Goal: Communication & Community: Share content

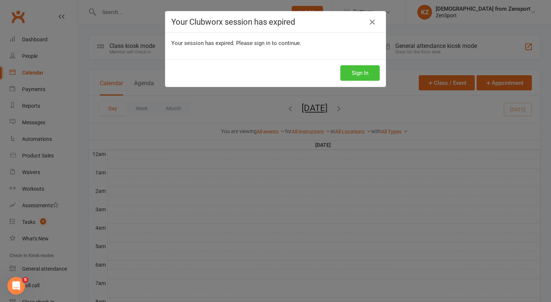
click at [366, 74] on button "Sign In" at bounding box center [359, 72] width 39 height 15
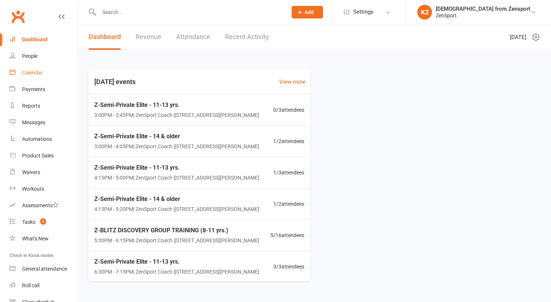
click at [34, 70] on div "Calendar" at bounding box center [32, 73] width 21 height 6
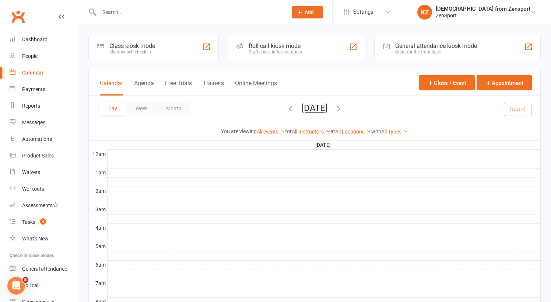
click at [327, 106] on button "[DATE]" at bounding box center [315, 108] width 26 height 10
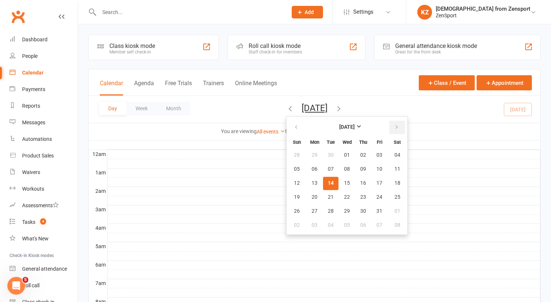
click at [394, 125] on icon "button" at bounding box center [396, 127] width 5 height 6
click at [394, 129] on icon "button" at bounding box center [396, 127] width 5 height 6
click at [312, 195] on span "22" at bounding box center [315, 197] width 6 height 6
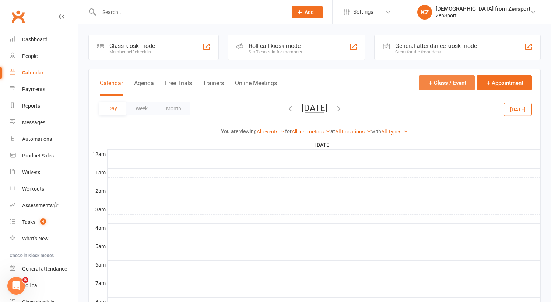
click at [435, 79] on button "Class / Event" at bounding box center [447, 82] width 56 height 15
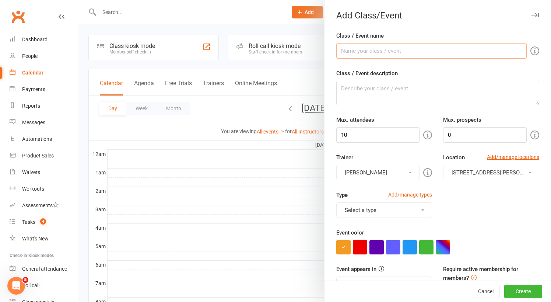
click at [347, 50] on input "Class / Event name" at bounding box center [431, 50] width 190 height 15
type input "[PERSON_NAME] - OFF"
click at [355, 131] on input "10" at bounding box center [378, 134] width 84 height 15
type input "1"
type input "0"
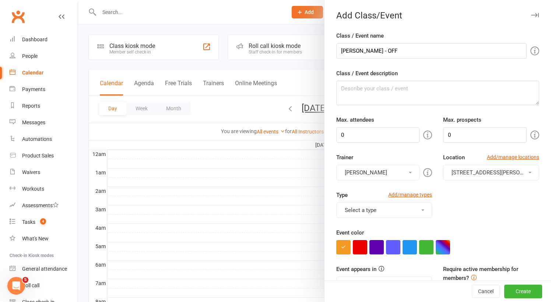
click at [387, 170] on button "[PERSON_NAME]" at bounding box center [378, 172] width 84 height 15
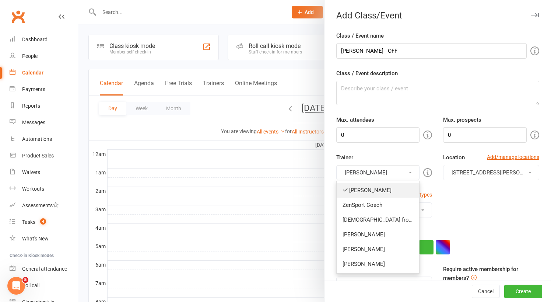
click at [386, 188] on link "[PERSON_NAME]" at bounding box center [378, 190] width 83 height 15
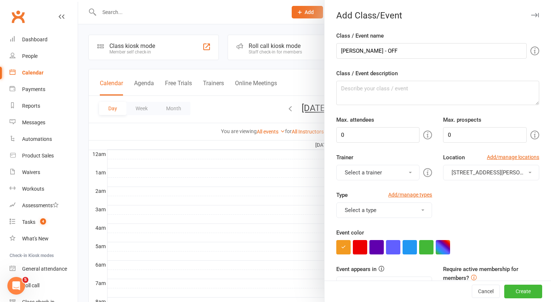
click at [388, 172] on button "Select a trainer" at bounding box center [378, 172] width 84 height 15
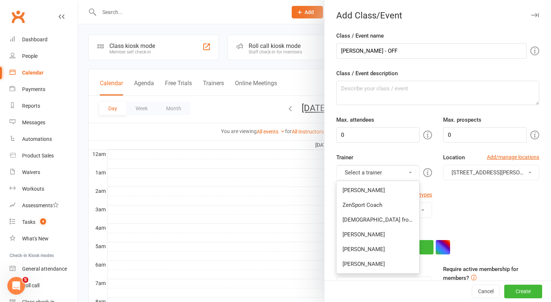
click at [462, 201] on div "Type Add/manage types Select a type Adult Fitness Z-BLITZ DISCOVERY GROUP TRAIN…" at bounding box center [438, 209] width 214 height 38
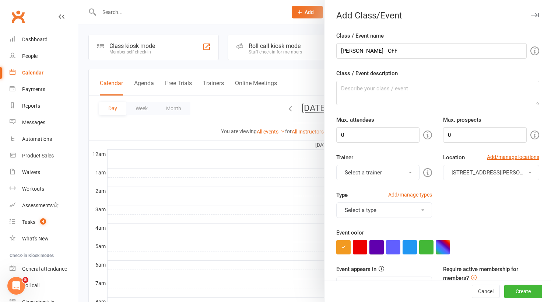
click at [378, 241] on button "button" at bounding box center [376, 247] width 14 height 14
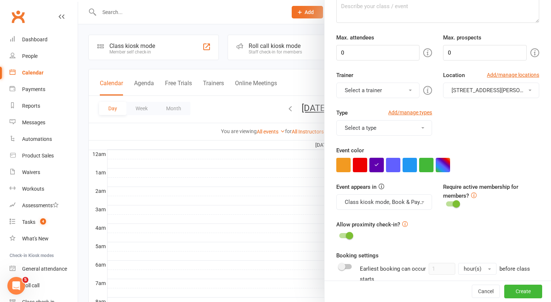
scroll to position [84, 0]
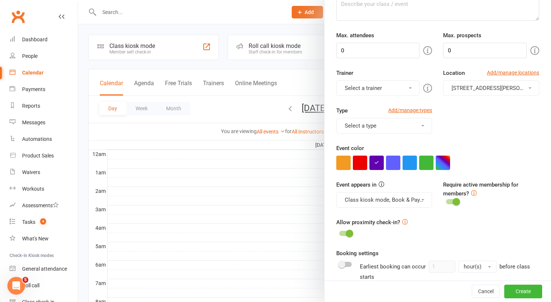
click at [383, 201] on button "Class kiosk mode, Book & Pay, Roll call, Clubworx website calendar and Mobile a…" at bounding box center [384, 199] width 96 height 15
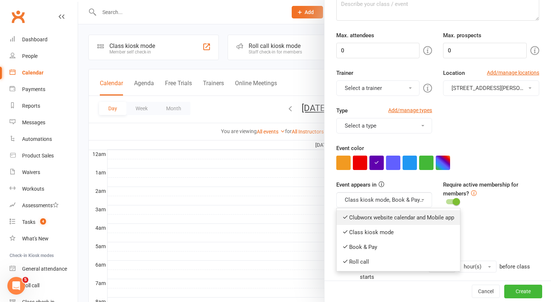
click at [379, 220] on link "Clubworx website calendar and Mobile app" at bounding box center [398, 217] width 123 height 15
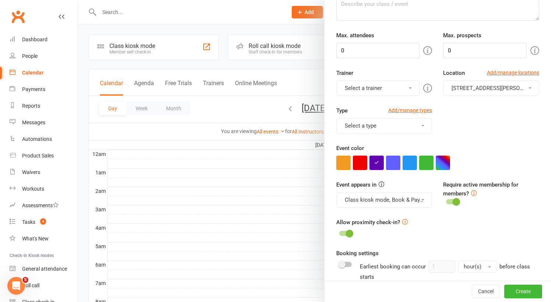
click at [461, 154] on div "Event color" at bounding box center [437, 157] width 203 height 26
click at [400, 199] on button "Class kiosk mode, Book & Pay, Roll call" at bounding box center [384, 199] width 96 height 15
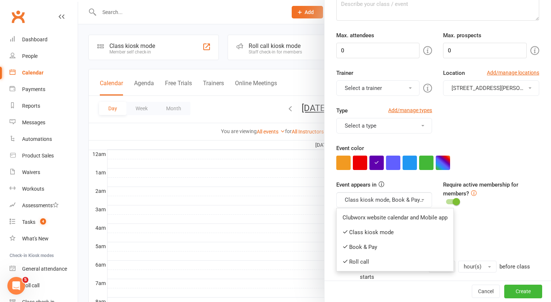
click at [480, 143] on div "Type Add/manage types Select a type Adult Fitness Z-BLITZ DISCOVERY GROUP TRAIN…" at bounding box center [438, 125] width 214 height 38
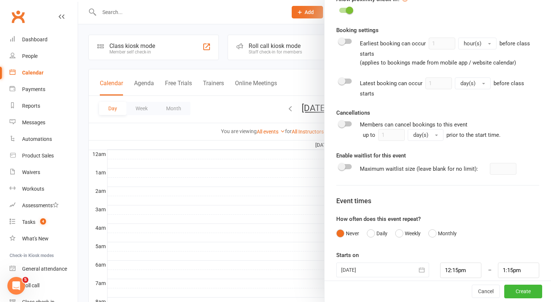
scroll to position [307, 0]
click at [420, 266] on icon "button" at bounding box center [421, 269] width 7 height 7
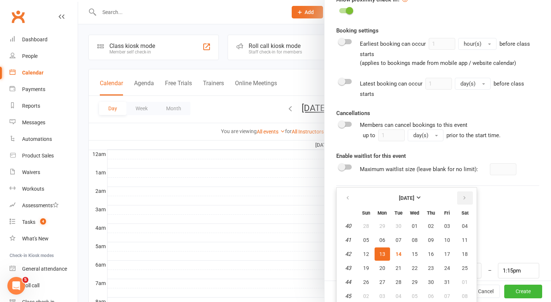
click at [465, 195] on icon "button" at bounding box center [464, 198] width 5 height 6
click at [382, 265] on span "22" at bounding box center [382, 268] width 6 height 6
type input "22 Dec 2025"
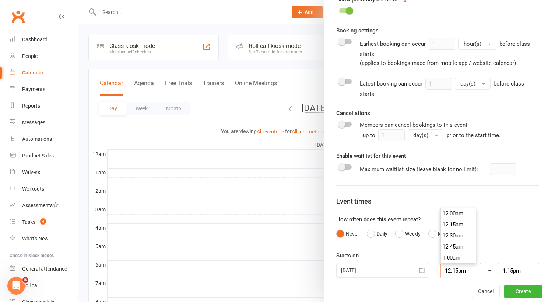
click at [459, 263] on input "12:15pm" at bounding box center [460, 270] width 41 height 15
type input "3:00pm"
click at [461, 227] on li "3:00pm" at bounding box center [458, 232] width 35 height 11
click at [511, 263] on input "4:00pm" at bounding box center [518, 270] width 41 height 15
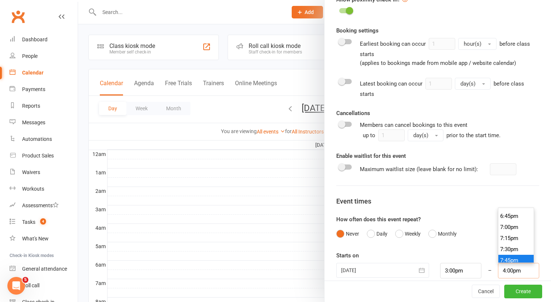
scroll to position [825, 0]
type input "7:30pm"
click at [515, 244] on li "7:30pm" at bounding box center [515, 249] width 35 height 11
click at [525, 288] on button "Create" at bounding box center [523, 291] width 38 height 13
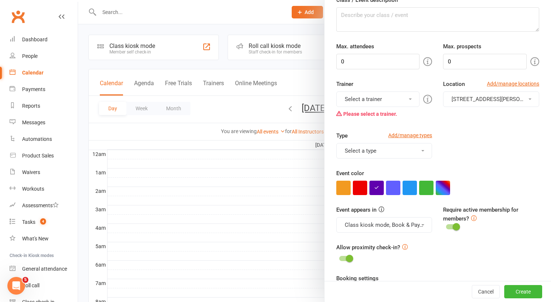
scroll to position [30, 0]
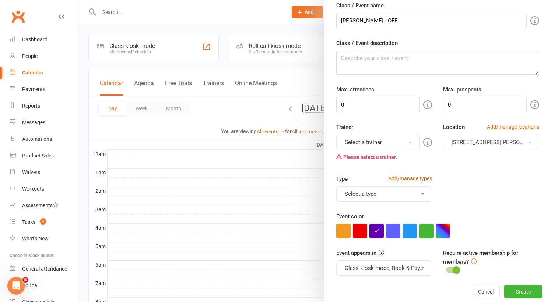
click at [393, 140] on button "Select a trainer" at bounding box center [378, 141] width 84 height 15
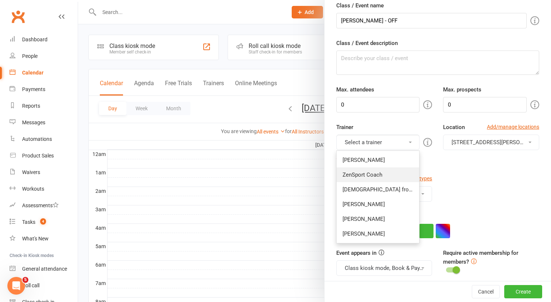
click at [392, 173] on link "ZenSport Coach" at bounding box center [378, 174] width 83 height 15
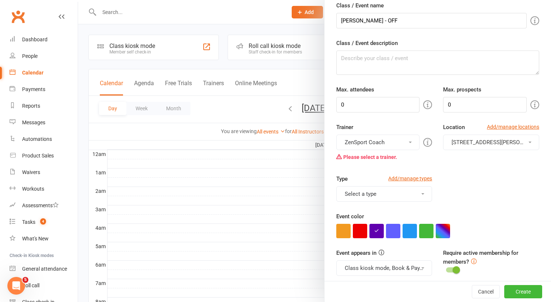
click at [389, 140] on button "ZenSport Coach" at bounding box center [378, 141] width 84 height 15
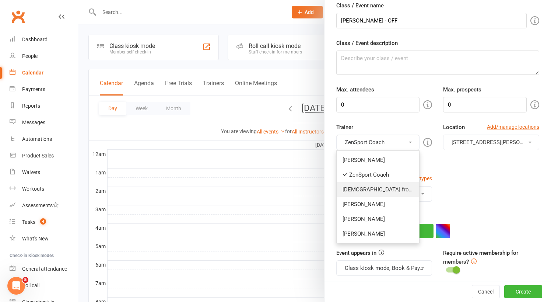
click at [390, 190] on link "[DEMOGRAPHIC_DATA] from Zensport" at bounding box center [378, 189] width 83 height 15
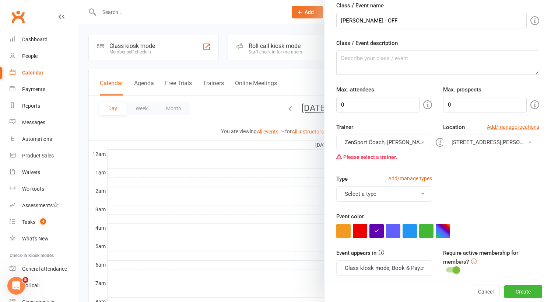
click at [488, 202] on div "Type Add/manage types Select a type Adult Fitness Z-BLITZ DISCOVERY GROUP TRAIN…" at bounding box center [438, 193] width 214 height 38
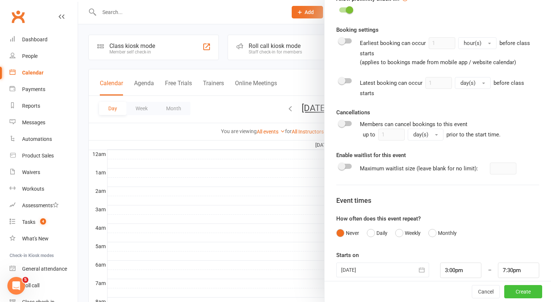
scroll to position [321, 0]
click at [526, 289] on button "Create" at bounding box center [523, 291] width 38 height 13
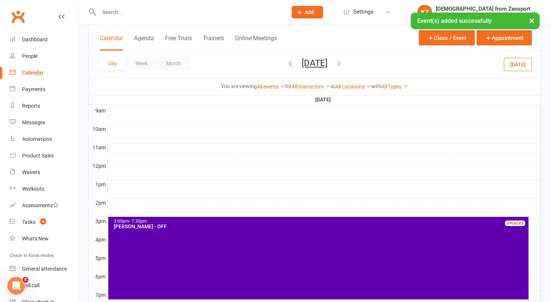
scroll to position [269, 0]
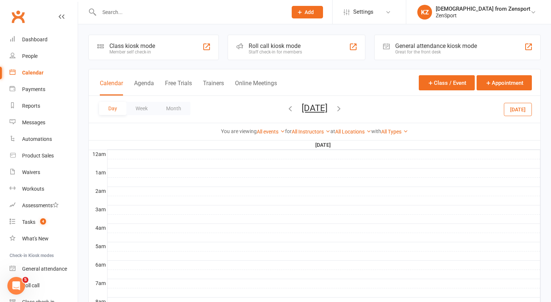
click at [308, 105] on button "[DATE]" at bounding box center [315, 108] width 26 height 10
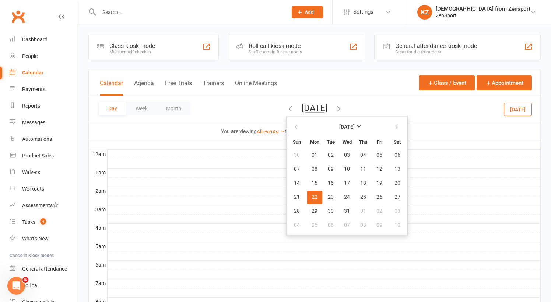
click at [406, 196] on div at bounding box center [324, 200] width 433 height 9
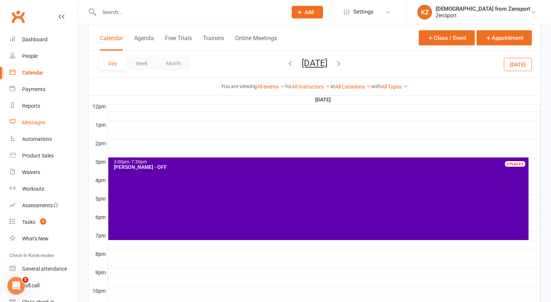
click at [38, 123] on div "Messages" at bounding box center [33, 122] width 23 height 6
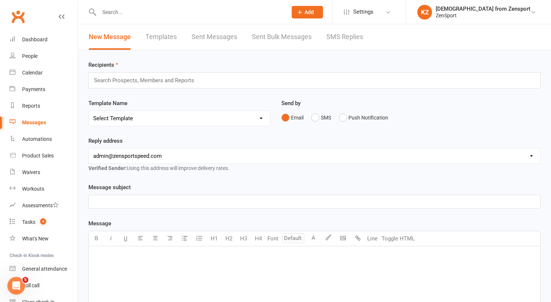
click at [162, 33] on link "Templates" at bounding box center [160, 36] width 31 height 25
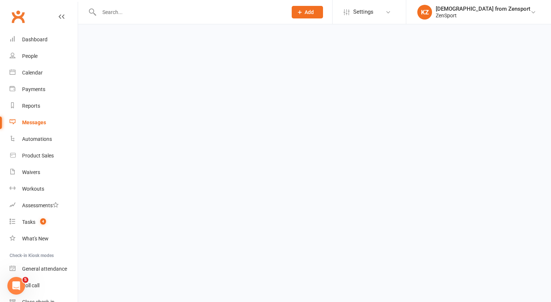
select select "100"
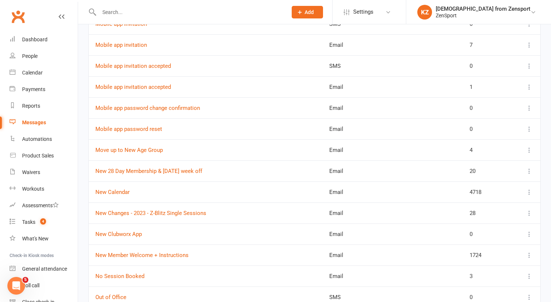
scroll to position [1137, 0]
click at [131, 233] on link "New Clubworx App" at bounding box center [118, 233] width 46 height 7
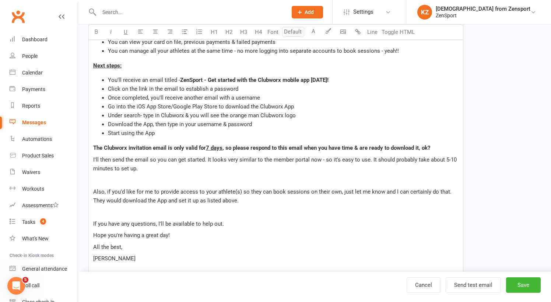
scroll to position [206, 0]
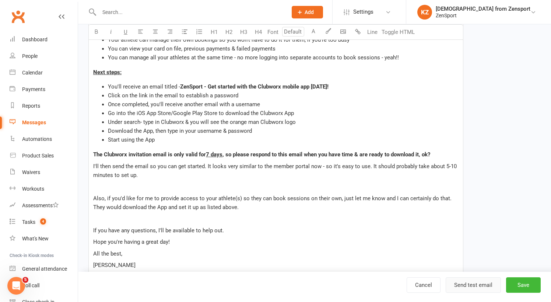
click at [467, 283] on button "Send test email" at bounding box center [473, 284] width 55 height 15
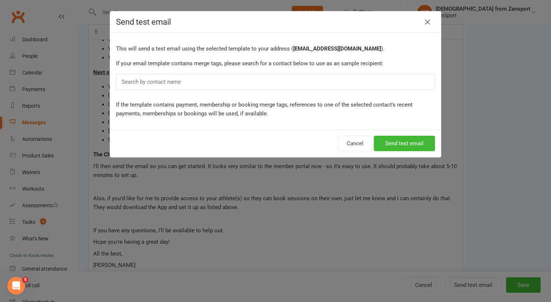
click at [196, 80] on div "Search by contact name" at bounding box center [275, 82] width 319 height 16
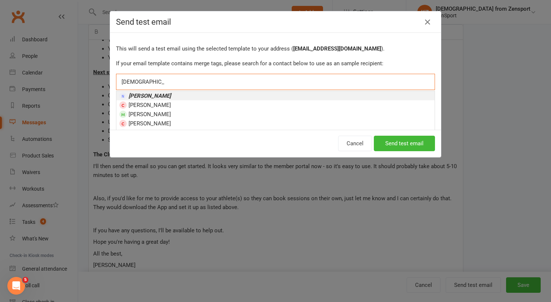
type input "kristen monteiro"
click at [210, 95] on li "[PERSON_NAME]" at bounding box center [275, 95] width 318 height 9
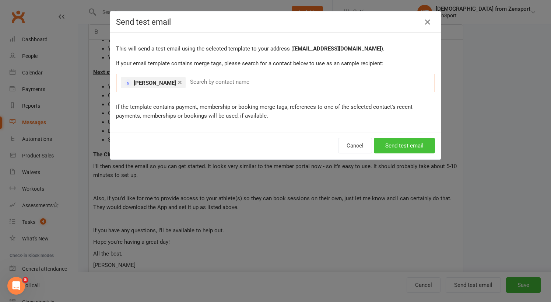
click at [387, 144] on button "Send test email" at bounding box center [404, 145] width 61 height 15
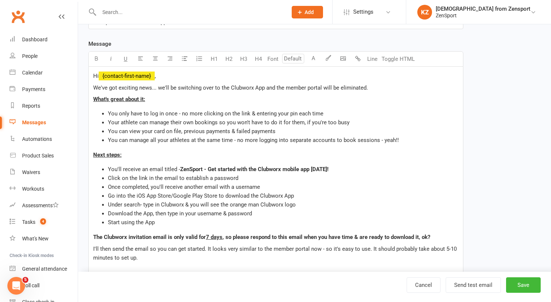
scroll to position [119, 0]
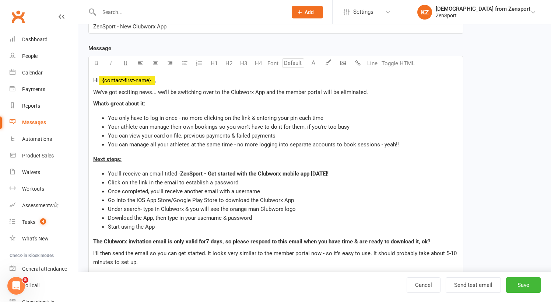
click at [111, 104] on span "What's great about it:" at bounding box center [119, 103] width 52 height 7
drag, startPoint x: 374, startPoint y: 91, endPoint x: 263, endPoint y: 90, distance: 110.9
click at [263, 90] on p "We've got exciting news... we'll be switching over to the Clubworx App and the …" at bounding box center [275, 92] width 365 height 9
click at [323, 119] on li "You only have to log in once - no more clicking on the link & entering your pin…" at bounding box center [283, 117] width 351 height 9
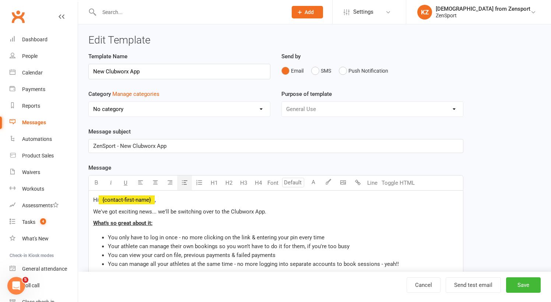
scroll to position [0, 0]
click at [516, 284] on button "Save" at bounding box center [523, 284] width 35 height 15
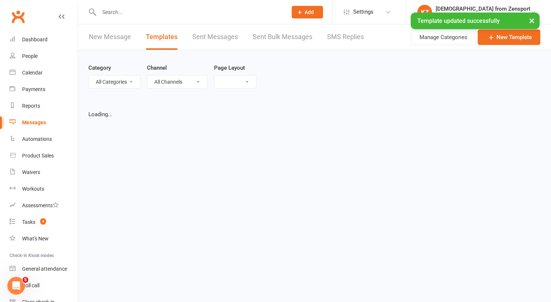
select select "list"
select select "100"
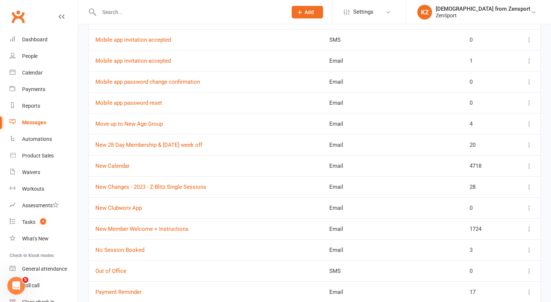
scroll to position [1174, 0]
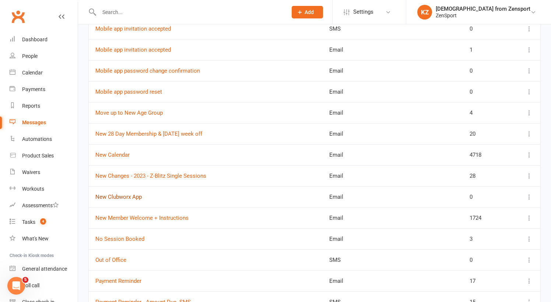
click at [125, 197] on link "New Clubworx App" at bounding box center [118, 196] width 46 height 7
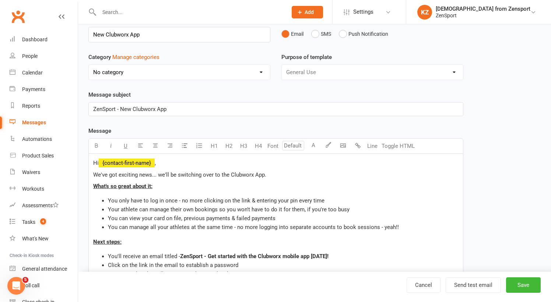
scroll to position [55, 0]
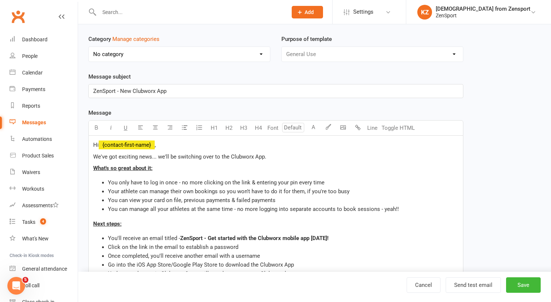
click at [329, 183] on li "You only have to log in once - no more clicking on the link & entering your pin…" at bounding box center [283, 182] width 351 height 9
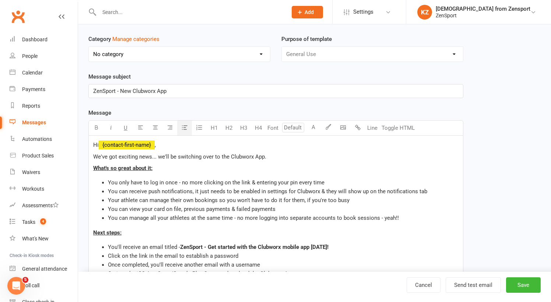
click at [287, 193] on span "You can receive push notifications, it just needs to be enabled in settings for…" at bounding box center [267, 191] width 319 height 7
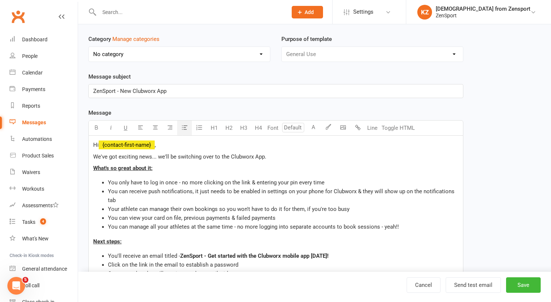
click at [371, 192] on span "You can receive push notifications, it just needs to be enabled in settings on …" at bounding box center [282, 195] width 348 height 15
click at [121, 200] on li "You can receive push notifications, it just needs to be enabled in settings on …" at bounding box center [283, 196] width 351 height 18
click at [199, 192] on span "You can receive push notifications, it just needs to be enabled in settings on …" at bounding box center [283, 195] width 351 height 15
click at [369, 192] on span "You can receive push notifications, just needs to be enabled in settings on you…" at bounding box center [281, 195] width 347 height 15
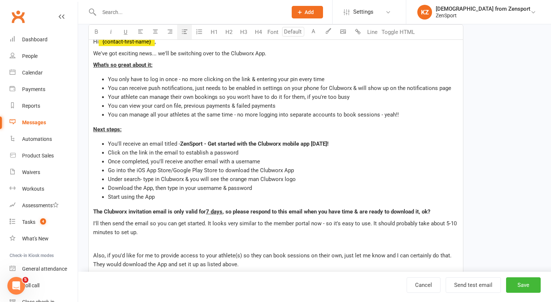
scroll to position [158, 0]
click at [475, 283] on button "Send test email" at bounding box center [473, 284] width 55 height 15
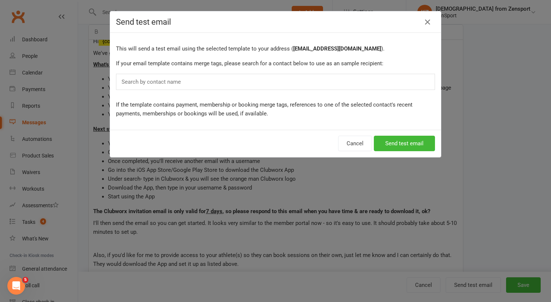
click at [193, 80] on div "Search by contact name" at bounding box center [275, 82] width 319 height 16
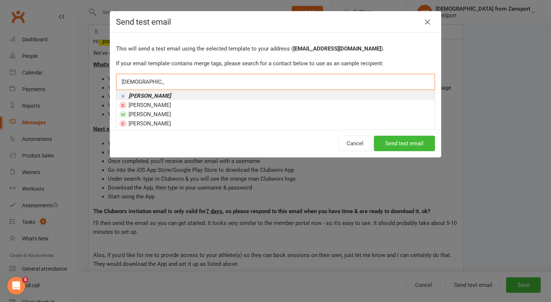
type input "kristen monteiro"
click at [196, 92] on li "Kristen Monteiro" at bounding box center [275, 95] width 318 height 9
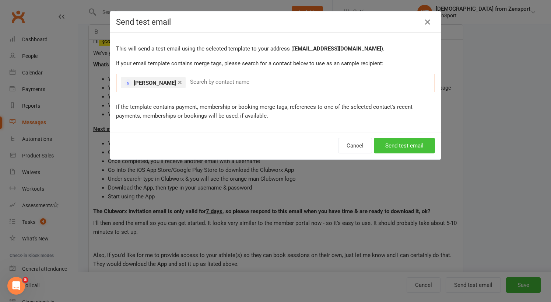
click at [418, 146] on button "Send test email" at bounding box center [404, 145] width 61 height 15
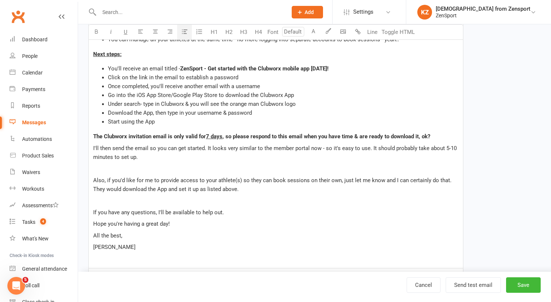
scroll to position [235, 0]
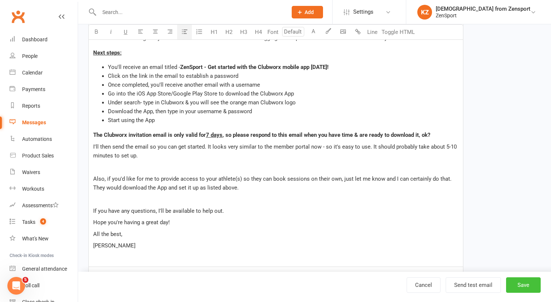
click at [520, 285] on button "Save" at bounding box center [523, 284] width 35 height 15
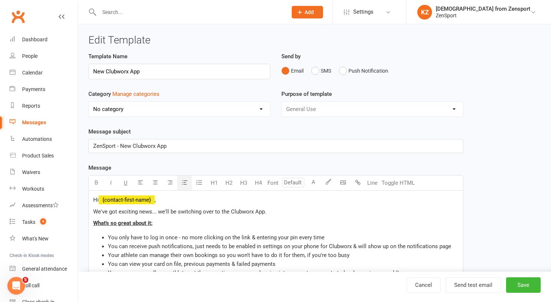
select select "100"
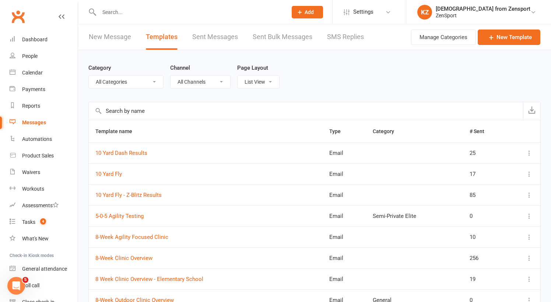
click at [116, 10] on input "text" at bounding box center [189, 12] width 185 height 10
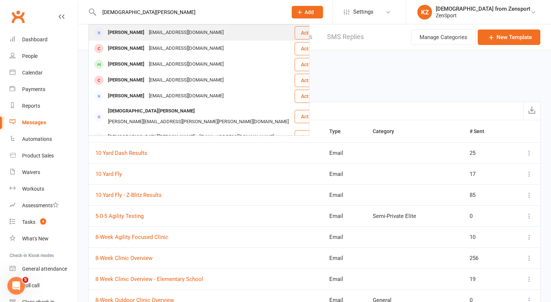
type input "kristen monteiro"
click at [121, 32] on div "Kristen Monteiro" at bounding box center [126, 32] width 41 height 11
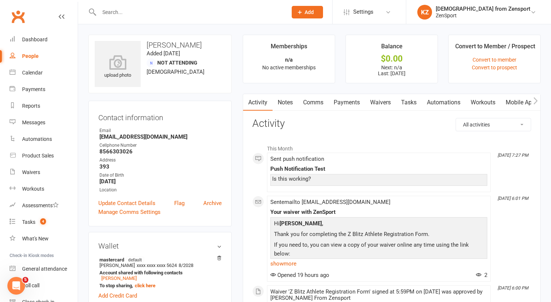
click at [516, 102] on link "Mobile App" at bounding box center [521, 102] width 40 height 17
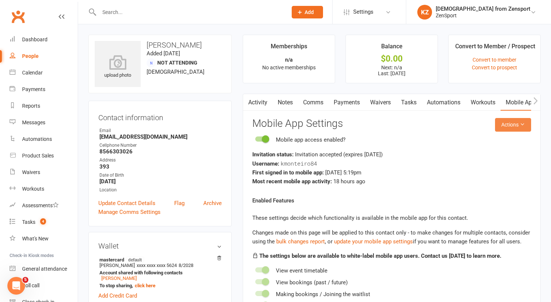
click at [505, 123] on button "Actions" at bounding box center [513, 124] width 36 height 13
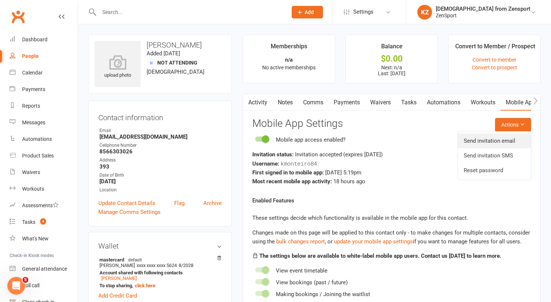
click at [499, 138] on link "Send invitation email" at bounding box center [494, 140] width 73 height 15
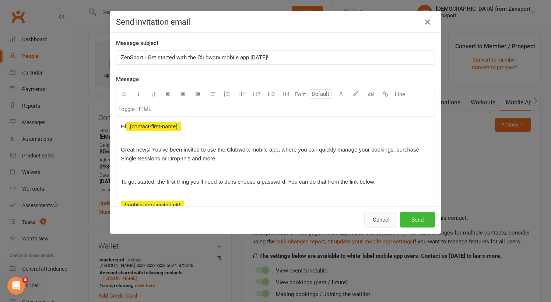
click at [381, 221] on button "Cancel" at bounding box center [381, 219] width 34 height 15
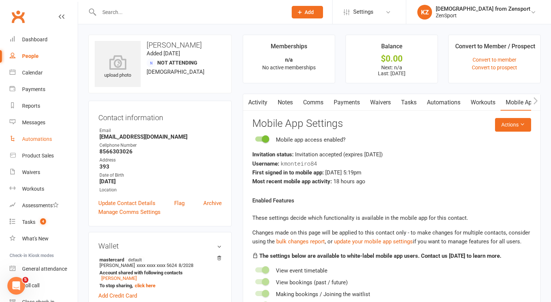
click at [47, 136] on div "Automations" at bounding box center [37, 139] width 30 height 6
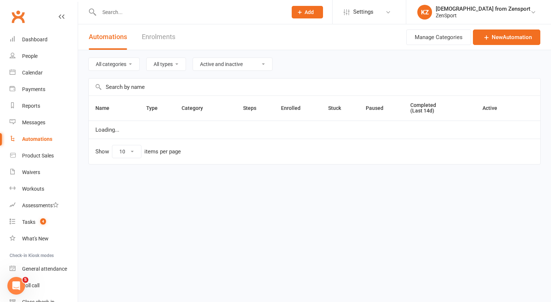
select select "50"
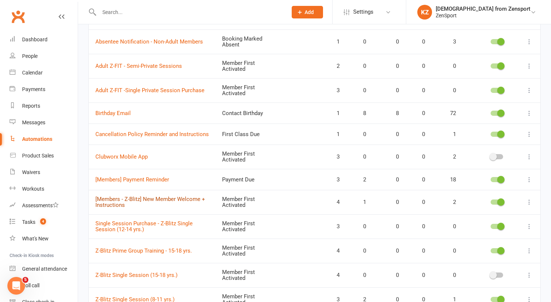
scroll to position [124, 0]
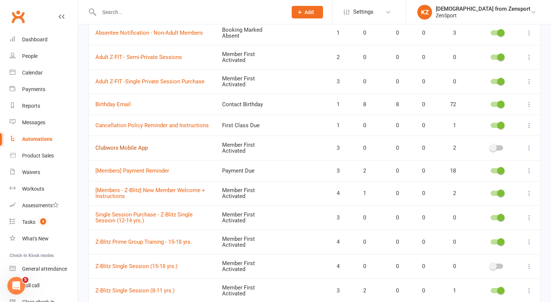
click at [144, 145] on link "Clubworx Mobile App" at bounding box center [121, 147] width 52 height 7
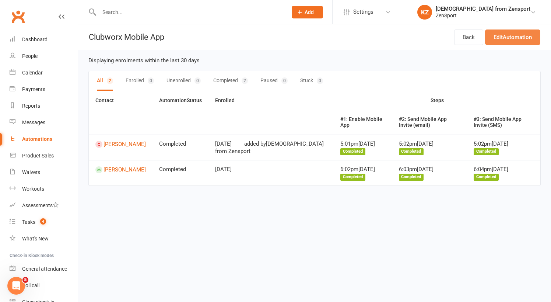
click at [501, 34] on link "Edit Automation" at bounding box center [512, 36] width 55 height 15
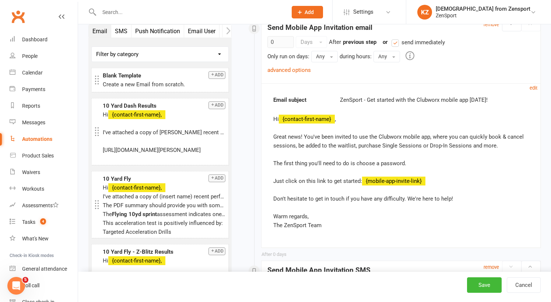
scroll to position [302, 0]
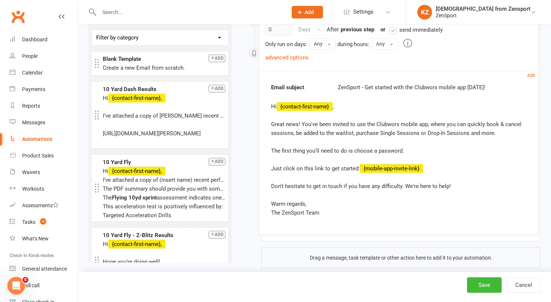
drag, startPoint x: 273, startPoint y: 129, endPoint x: 270, endPoint y: 123, distance: 6.0
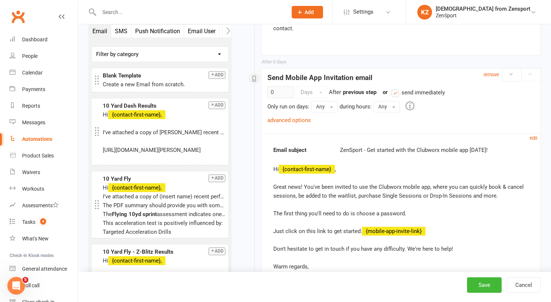
scroll to position [245, 0]
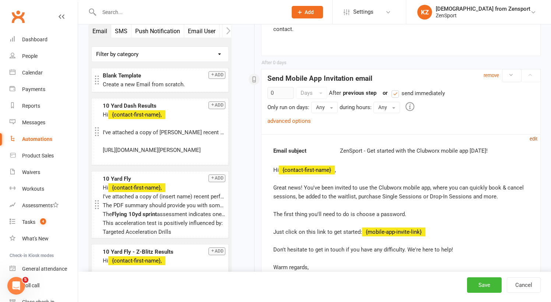
click at [536, 136] on small "edit" at bounding box center [534, 139] width 8 height 6
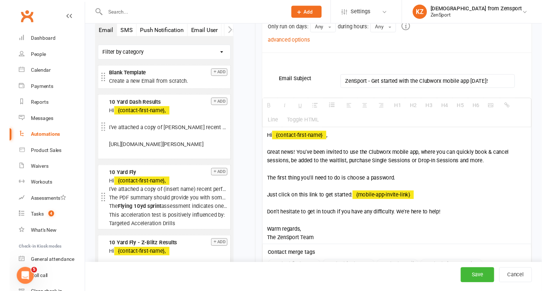
scroll to position [336, 0]
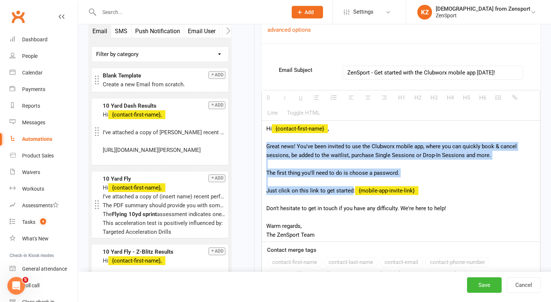
drag, startPoint x: 267, startPoint y: 145, endPoint x: 351, endPoint y: 194, distance: 96.6
click at [351, 194] on div "Hi {contact-first-name} , Great news! You've been invited to use the Clubworx m…" at bounding box center [401, 180] width 278 height 121
copy div "Great news! You've been invited to use the Clubworx mobile app, where you can q…"
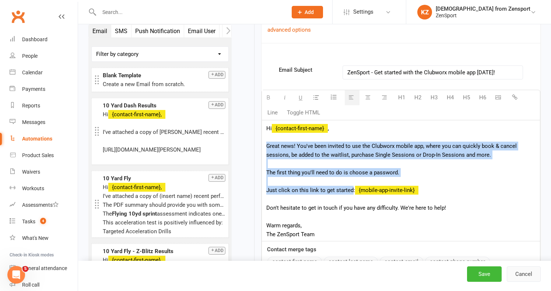
click at [520, 271] on button "Cancel" at bounding box center [524, 274] width 34 height 15
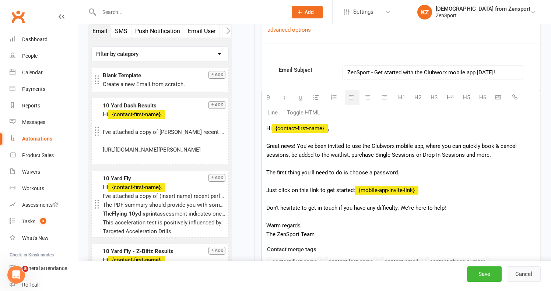
select select "50"
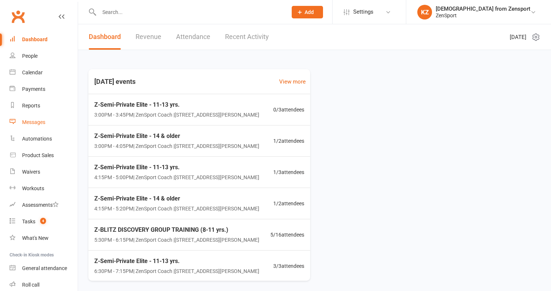
click at [35, 121] on div "Messages" at bounding box center [33, 122] width 23 height 6
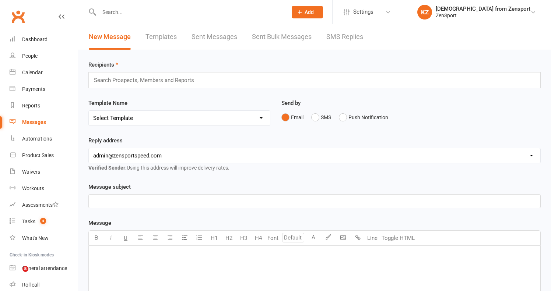
click at [170, 39] on link "Templates" at bounding box center [160, 36] width 31 height 25
select select "100"
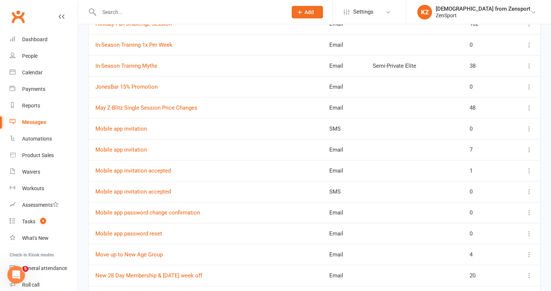
scroll to position [1042, 0]
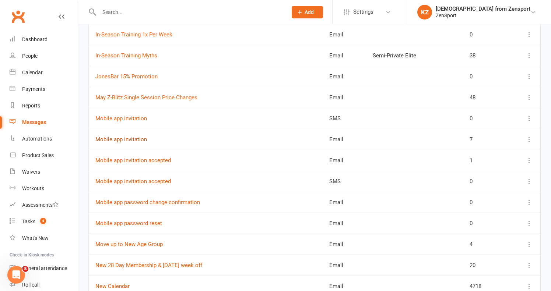
click at [137, 139] on link "Mobile app invitation" at bounding box center [121, 139] width 52 height 7
select select "mobile_app_template"
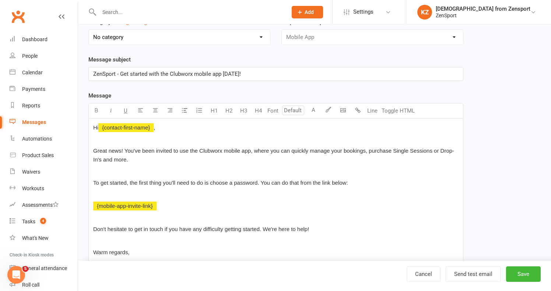
scroll to position [88, 0]
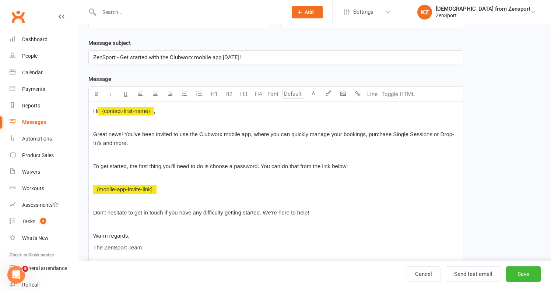
click at [92, 133] on div "Hi ﻿ {contact-first-name} , Great news! You've been invited to use the Clubworx…" at bounding box center [276, 179] width 374 height 155
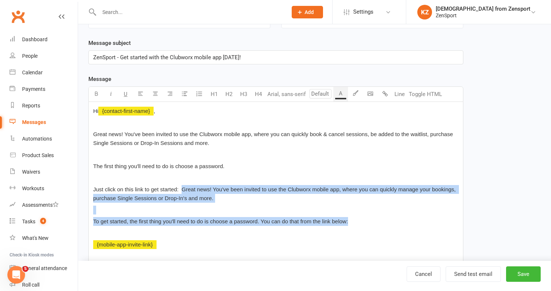
drag, startPoint x: 353, startPoint y: 222, endPoint x: 183, endPoint y: 187, distance: 173.7
click at [183, 187] on div "Hi ﻿ {contact-first-name} , Great news! You've been invited to use the Clubworx…" at bounding box center [276, 207] width 374 height 211
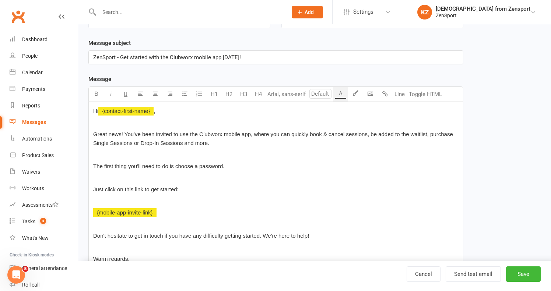
click at [90, 213] on div "Hi ﻿ {contact-first-name} , Great news! You've been invited to use the Clubworx…" at bounding box center [276, 191] width 374 height 179
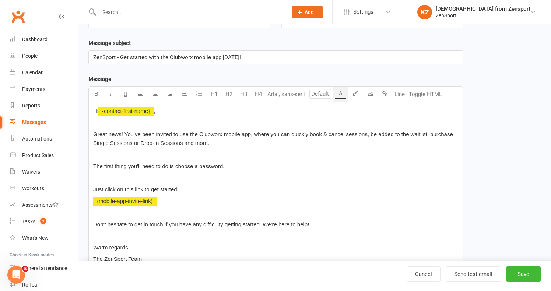
click at [92, 203] on div "Hi ﻿ {contact-first-name} , Great news! You've been invited to use the Clubworx…" at bounding box center [276, 185] width 374 height 167
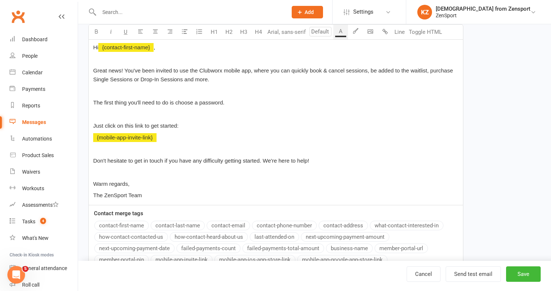
scroll to position [151, 0]
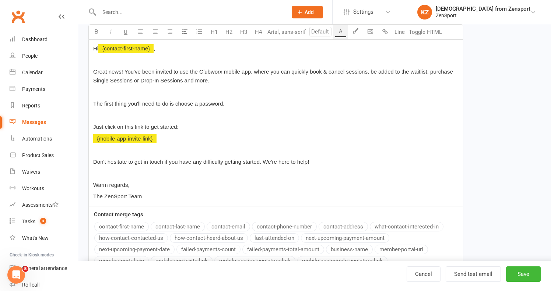
click at [165, 139] on p "﻿ {mobile-app-invite-link}" at bounding box center [275, 138] width 365 height 9
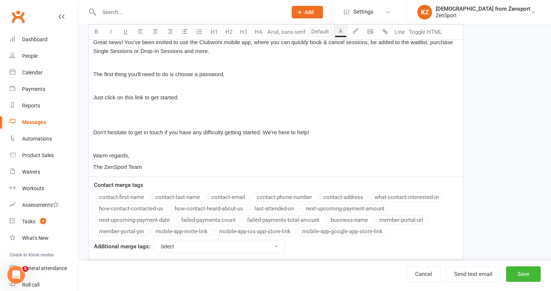
scroll to position [201, 0]
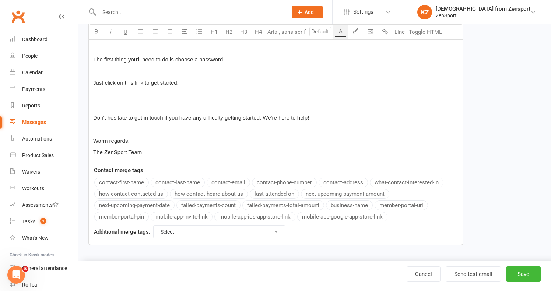
click at [190, 212] on button "mobile-app-invite-link" at bounding box center [182, 217] width 62 height 10
click at [137, 102] on p at bounding box center [275, 106] width 365 height 9
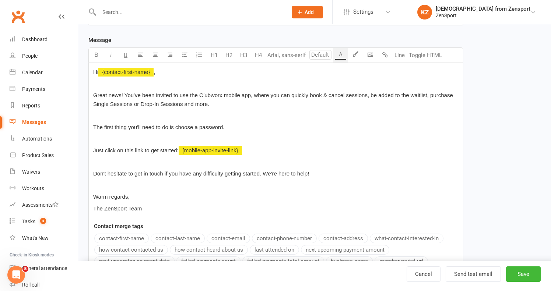
scroll to position [124, 0]
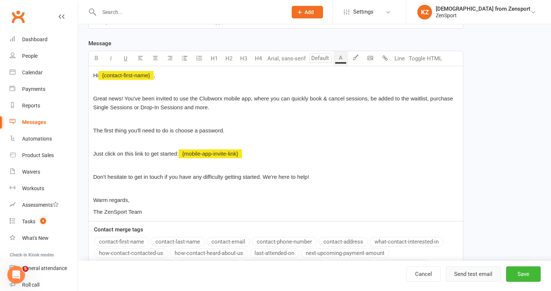
click at [470, 271] on button "Send test email" at bounding box center [473, 274] width 55 height 15
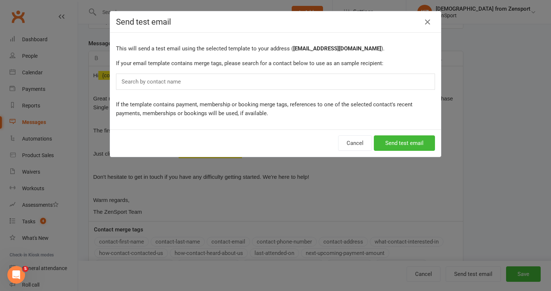
click at [285, 79] on div "Search by contact name" at bounding box center [275, 82] width 319 height 16
click at [353, 139] on button "Cancel" at bounding box center [355, 143] width 34 height 15
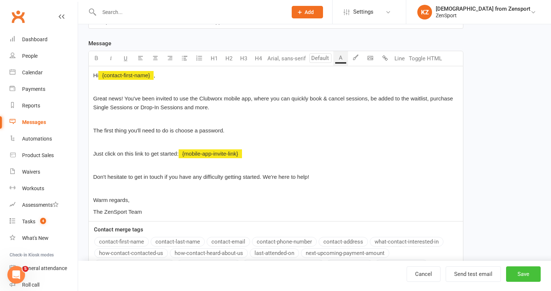
click at [516, 271] on button "Save" at bounding box center [523, 274] width 35 height 15
select select "100"
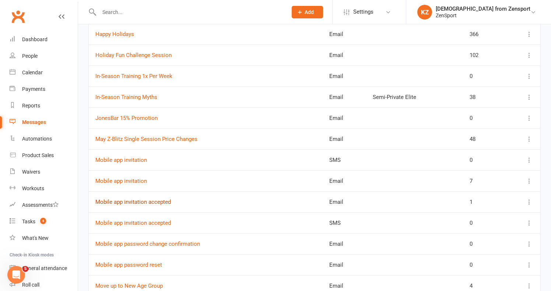
scroll to position [1001, 0]
click at [138, 158] on link "Mobile app invitation" at bounding box center [121, 160] width 52 height 7
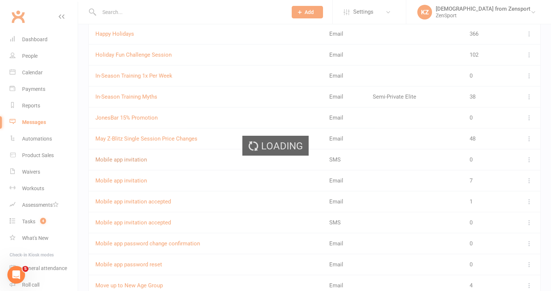
select select "mobile_app_template"
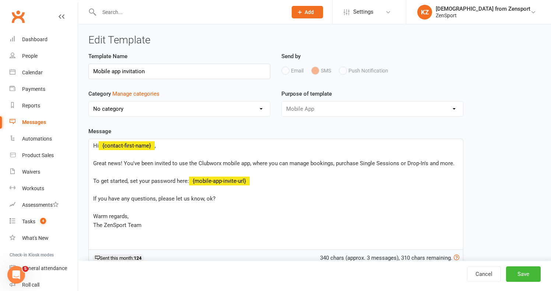
click at [332, 164] on span "Great news! You've been invited to use the Clubworx mobile app, where you can m…" at bounding box center [273, 163] width 361 height 7
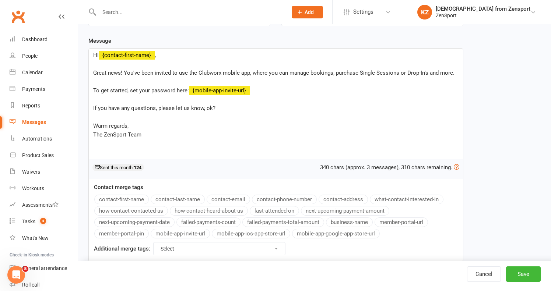
scroll to position [96, 0]
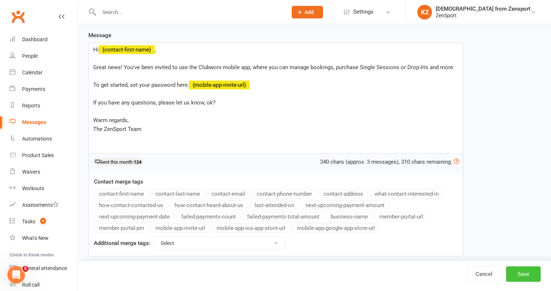
click at [525, 271] on button "Save" at bounding box center [523, 274] width 35 height 15
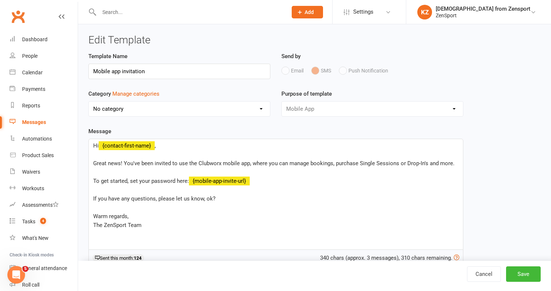
select select "100"
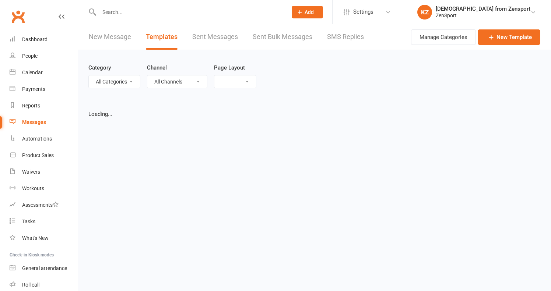
select select "list"
select select "100"
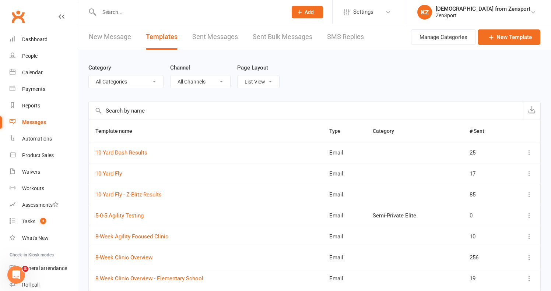
click at [152, 15] on input "text" at bounding box center [189, 12] width 185 height 10
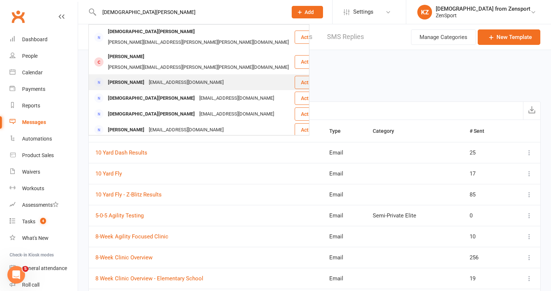
type input "[DEMOGRAPHIC_DATA][PERSON_NAME]"
click at [155, 77] on div "[EMAIL_ADDRESS][DOMAIN_NAME]" at bounding box center [186, 82] width 79 height 11
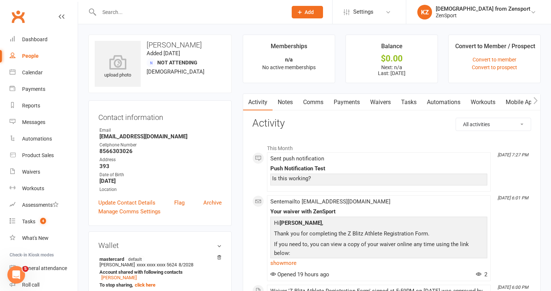
click at [520, 98] on link "Mobile App" at bounding box center [521, 102] width 40 height 17
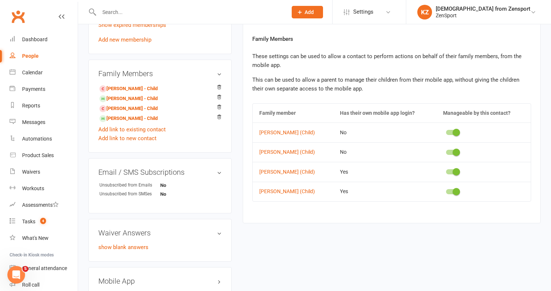
scroll to position [336, 0]
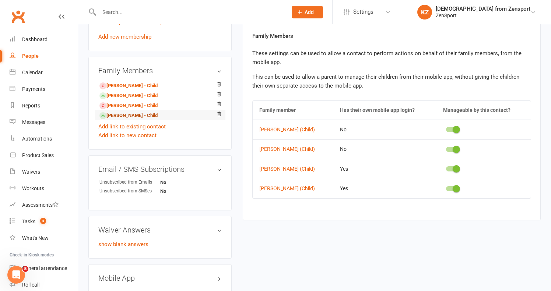
click at [140, 113] on link "[PERSON_NAME] - Child" at bounding box center [128, 116] width 58 height 8
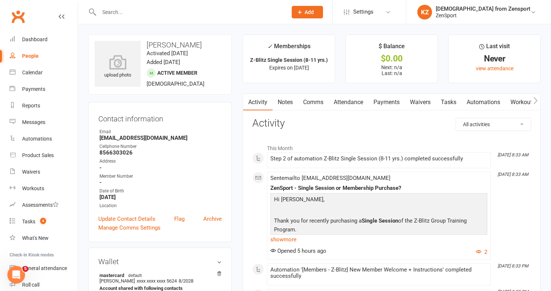
click at [385, 99] on link "Payments" at bounding box center [386, 102] width 36 height 17
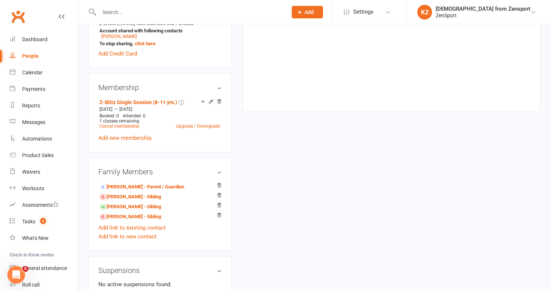
scroll to position [259, 0]
click at [139, 186] on link "Kristen Monteiro - Parent / Guardian" at bounding box center [141, 187] width 85 height 8
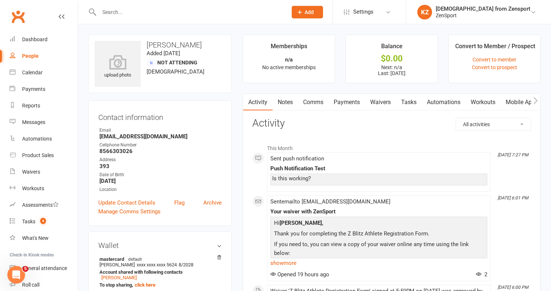
click at [518, 100] on link "Mobile App" at bounding box center [521, 102] width 40 height 17
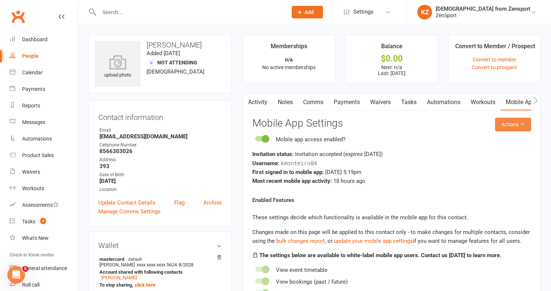
click at [513, 123] on button "Actions" at bounding box center [513, 124] width 36 height 13
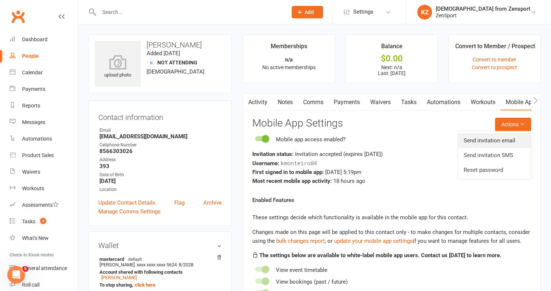
click at [496, 138] on link "Send invitation email" at bounding box center [494, 140] width 73 height 15
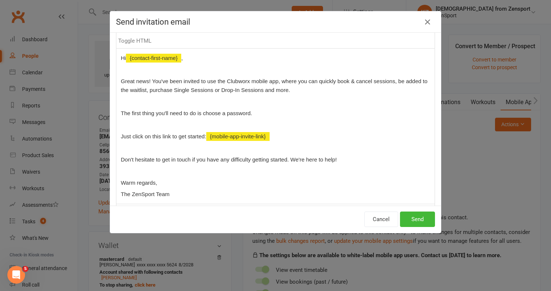
scroll to position [60, 0]
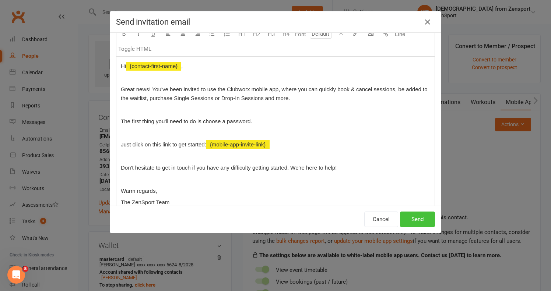
click at [415, 219] on button "Send" at bounding box center [417, 219] width 35 height 15
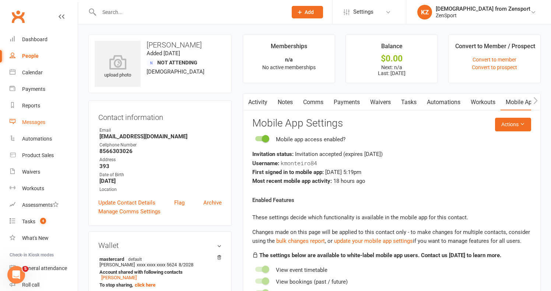
click at [36, 121] on div "Messages" at bounding box center [33, 122] width 23 height 6
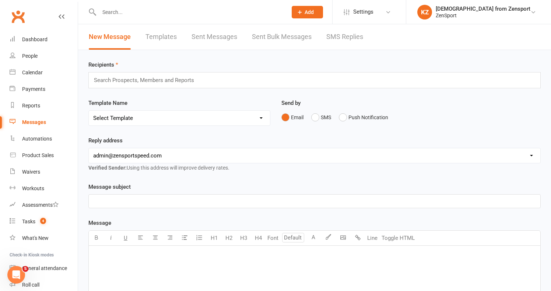
click at [165, 35] on link "Templates" at bounding box center [160, 36] width 31 height 25
select select "100"
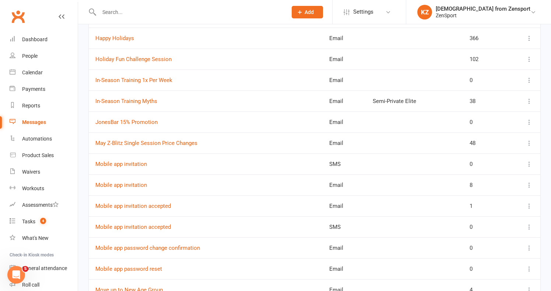
scroll to position [1011, 0]
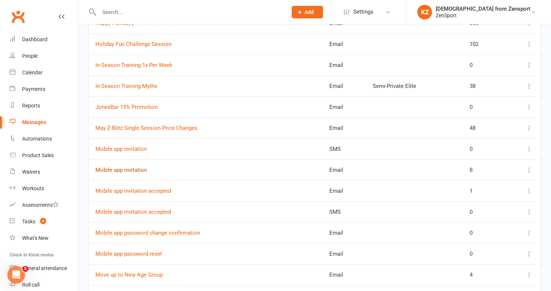
click at [143, 169] on link "Mobile app invitation" at bounding box center [121, 170] width 52 height 7
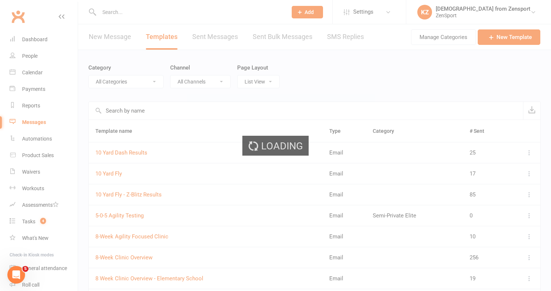
select select "mobile_app_template"
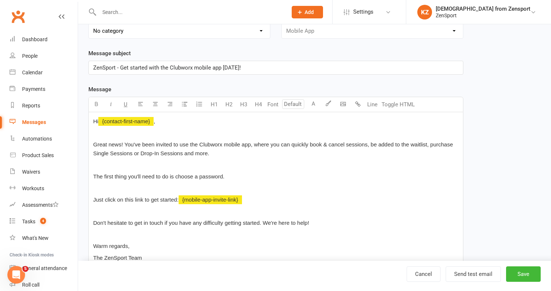
scroll to position [79, 0]
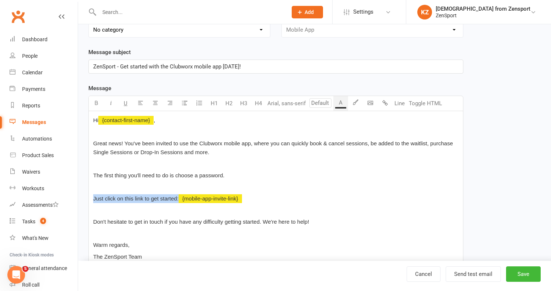
drag, startPoint x: 179, startPoint y: 199, endPoint x: 87, endPoint y: 200, distance: 92.5
click at [87, 200] on div "Template Name Mobile app invitation Send by Email SMS Push Notification Categor…" at bounding box center [276, 166] width 386 height 387
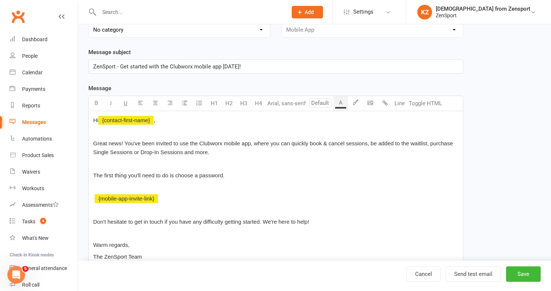
click at [231, 175] on p "The first thing you'll need to do is choose a password." at bounding box center [275, 175] width 365 height 9
click at [525, 272] on button "Save" at bounding box center [523, 274] width 35 height 15
select select "100"
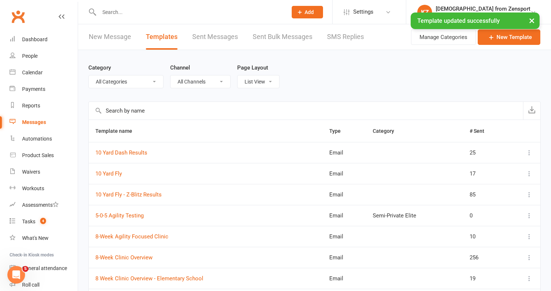
click at [147, 12] on input "text" at bounding box center [189, 12] width 185 height 10
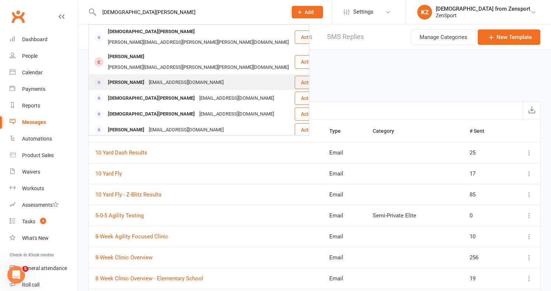
type input "kristen mon"
click at [156, 77] on div "[EMAIL_ADDRESS][DOMAIN_NAME]" at bounding box center [186, 82] width 79 height 11
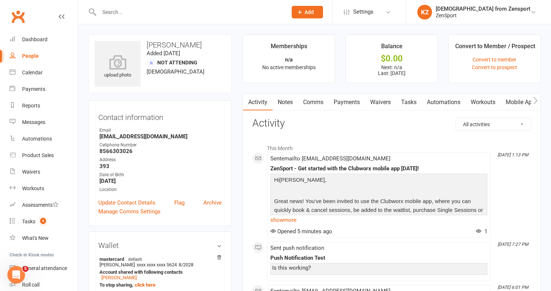
click at [515, 103] on link "Mobile App" at bounding box center [521, 102] width 40 height 17
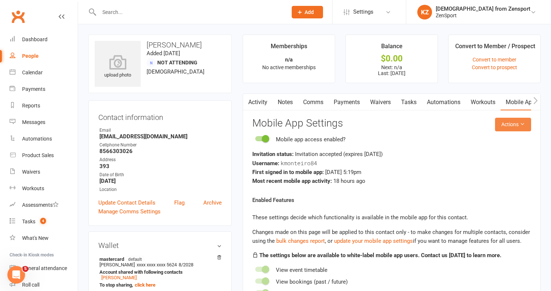
click at [501, 123] on button "Actions" at bounding box center [513, 124] width 36 height 13
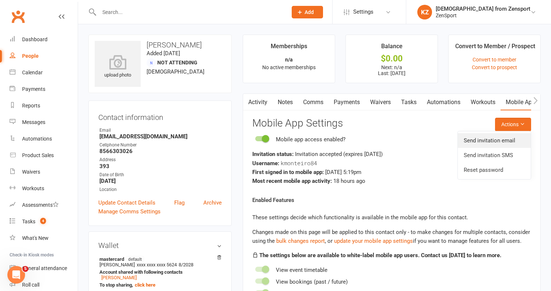
click at [492, 138] on link "Send invitation email" at bounding box center [494, 140] width 73 height 15
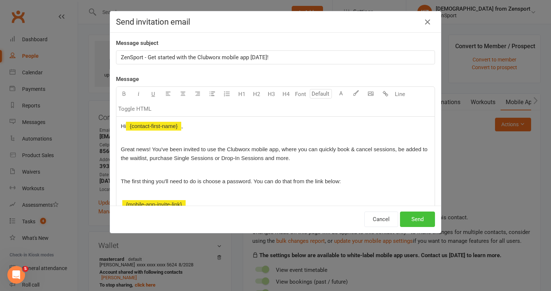
click at [415, 217] on button "Send" at bounding box center [417, 219] width 35 height 15
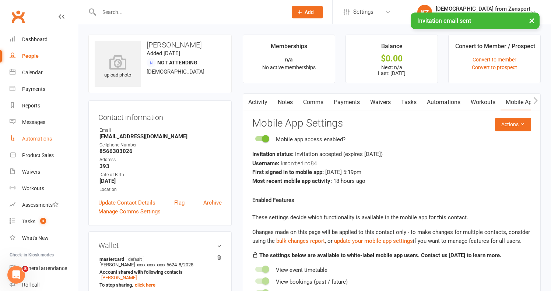
click at [42, 137] on div "Automations" at bounding box center [37, 139] width 30 height 6
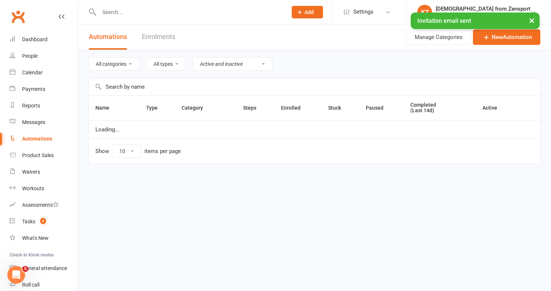
select select "50"
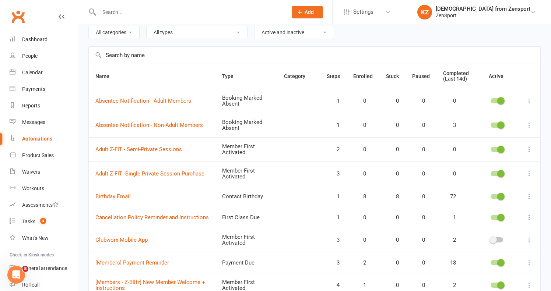
scroll to position [43, 0]
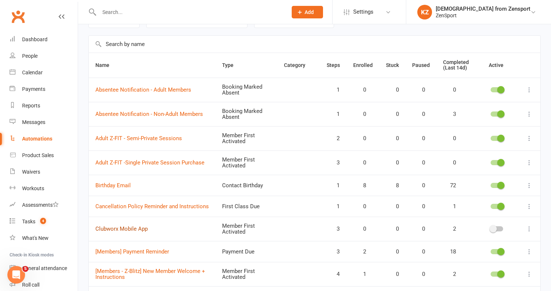
click at [138, 226] on link "Clubworx Mobile App" at bounding box center [121, 229] width 52 height 7
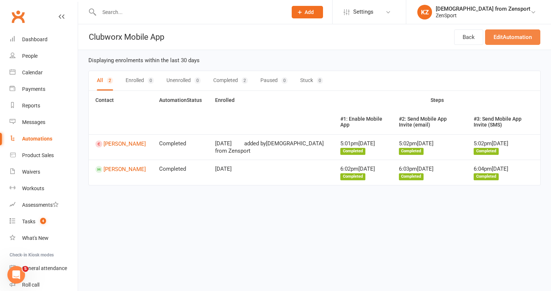
click at [512, 35] on link "Edit Automation" at bounding box center [512, 36] width 55 height 15
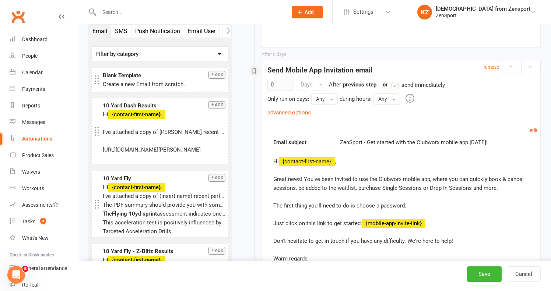
scroll to position [317, 0]
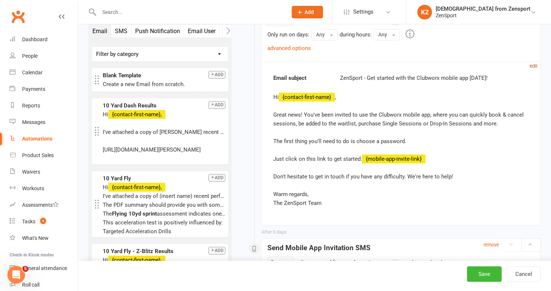
click at [534, 63] on small "edit" at bounding box center [534, 66] width 8 height 6
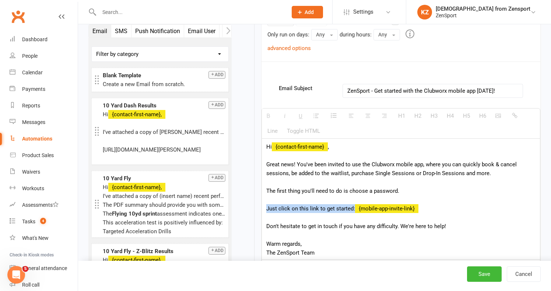
drag, startPoint x: 353, startPoint y: 208, endPoint x: 267, endPoint y: 208, distance: 86.6
click at [267, 208] on div "Hi {contact-first-name} , Great news! You've been invited to use the Clubworx m…" at bounding box center [401, 199] width 278 height 121
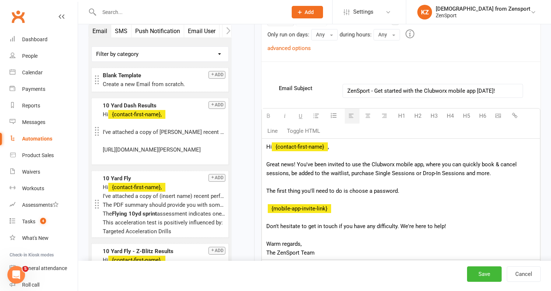
click at [408, 192] on div "Hi {contact-first-name} , Great news! You've been invited to use the Clubworx m…" at bounding box center [401, 199] width 278 height 121
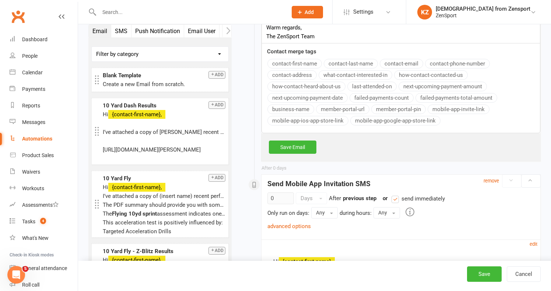
scroll to position [537, 0]
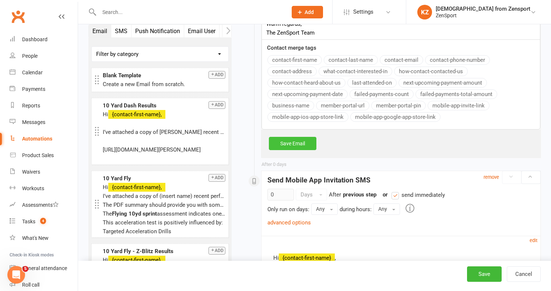
click at [293, 141] on link "Save Email" at bounding box center [293, 143] width 48 height 13
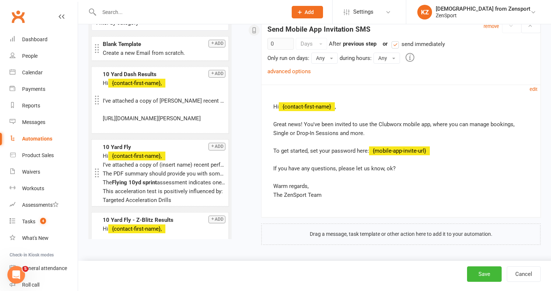
scroll to position [541, 0]
click at [483, 276] on button "Save" at bounding box center [484, 274] width 35 height 15
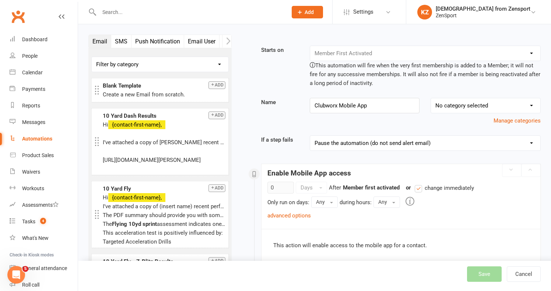
select select "50"
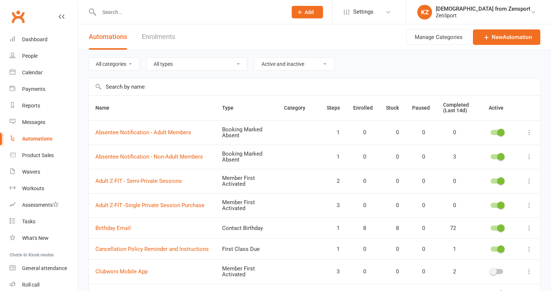
select select "50"
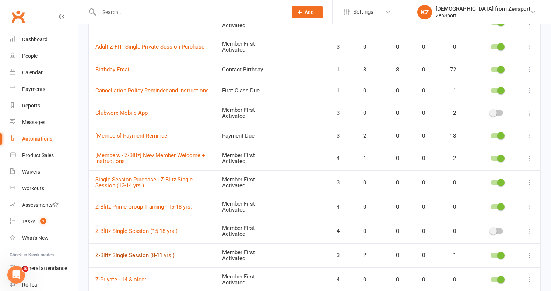
scroll to position [155, 0]
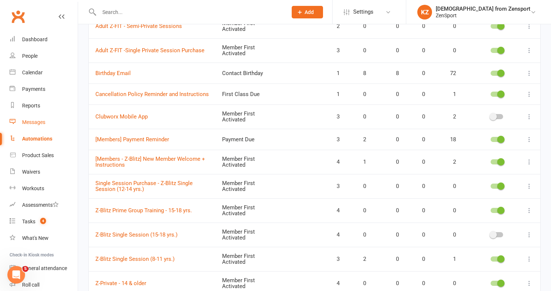
click at [37, 122] on div "Messages" at bounding box center [33, 122] width 23 height 6
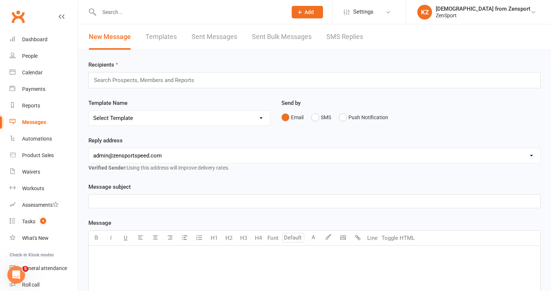
click at [163, 34] on link "Templates" at bounding box center [160, 36] width 31 height 25
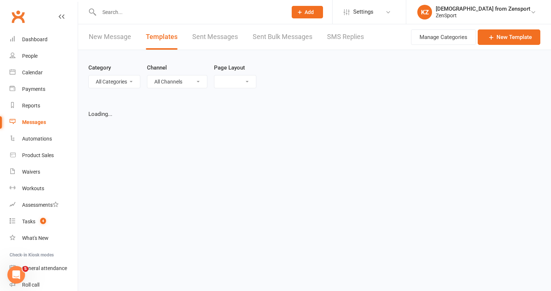
select select "list"
select select "100"
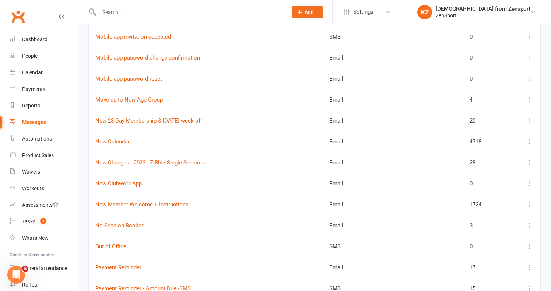
scroll to position [1189, 0]
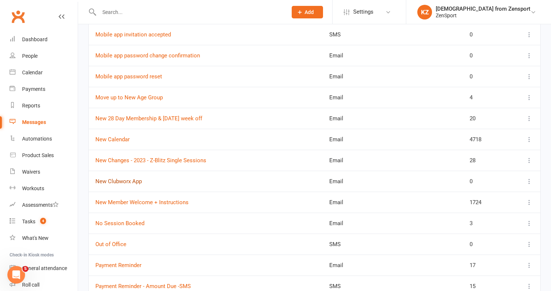
click at [126, 181] on link "New Clubworx App" at bounding box center [118, 181] width 46 height 7
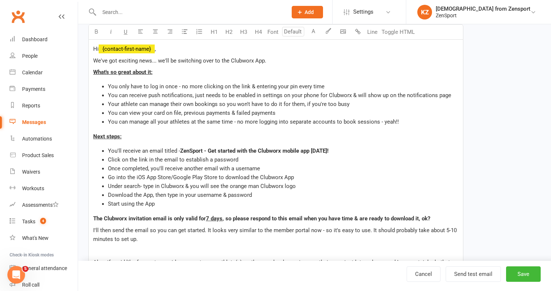
scroll to position [151, 0]
click at [111, 187] on span "Under search- type in Clubworx & you will see the orange man Clubworx logo" at bounding box center [202, 186] width 188 height 7
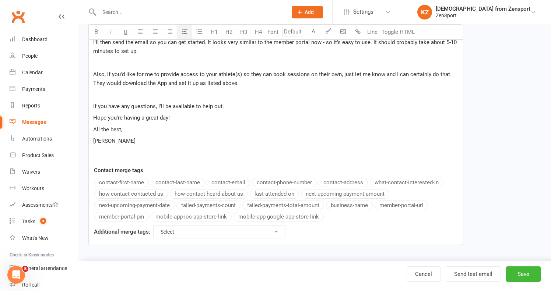
scroll to position [345, 0]
click at [532, 275] on button "Save" at bounding box center [523, 274] width 35 height 15
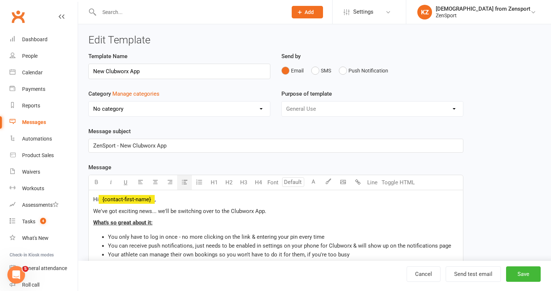
select select "100"
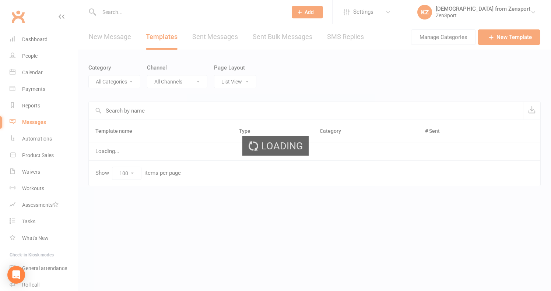
select select "100"
